Goal: Navigation & Orientation: Understand site structure

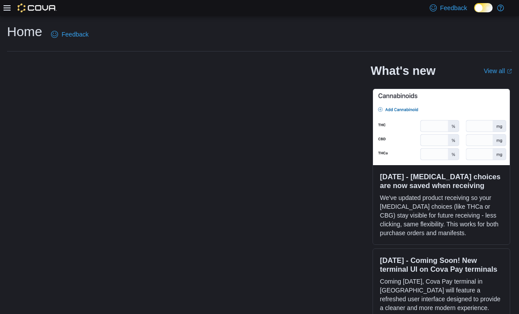
click at [9, 9] on icon at bounding box center [7, 7] width 7 height 7
click at [8, 7] on icon at bounding box center [7, 7] width 7 height 7
click at [12, 17] on div "Home Feedback What's new View all (opens in a new tab or window) [DATE] - [MEDI…" at bounding box center [259, 172] width 519 height 313
click at [7, 7] on icon at bounding box center [7, 7] width 7 height 7
